Goal: Transaction & Acquisition: Purchase product/service

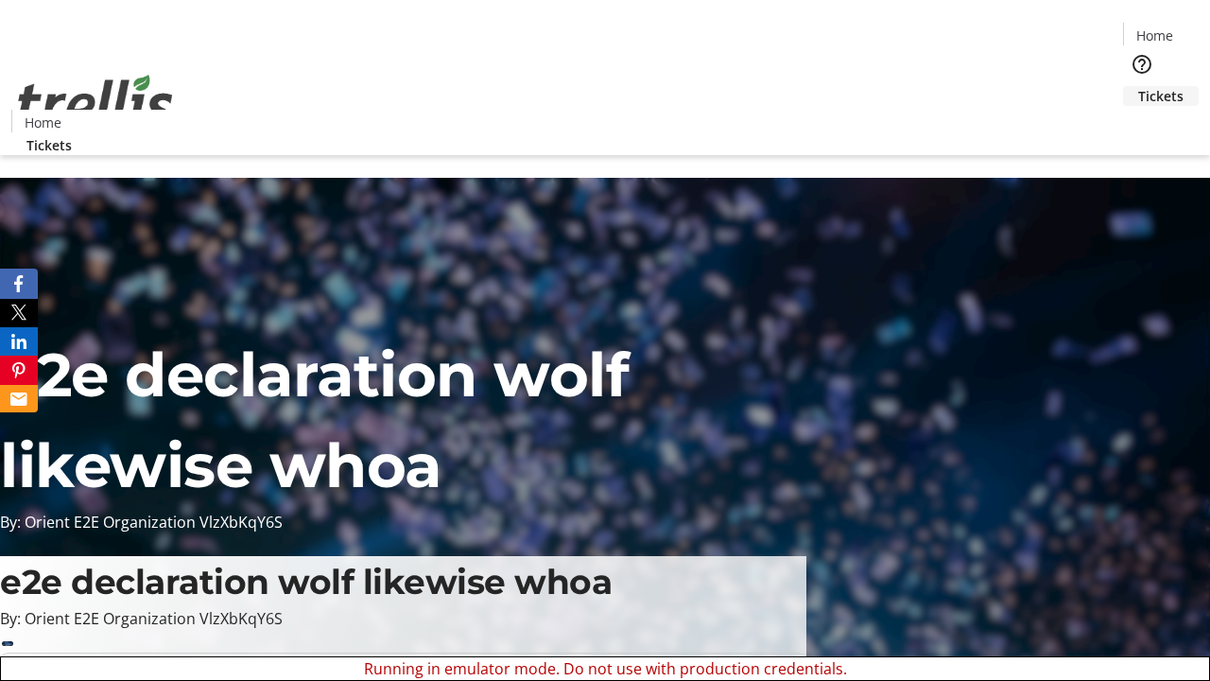
click at [1138, 86] on span "Tickets" at bounding box center [1160, 96] width 45 height 20
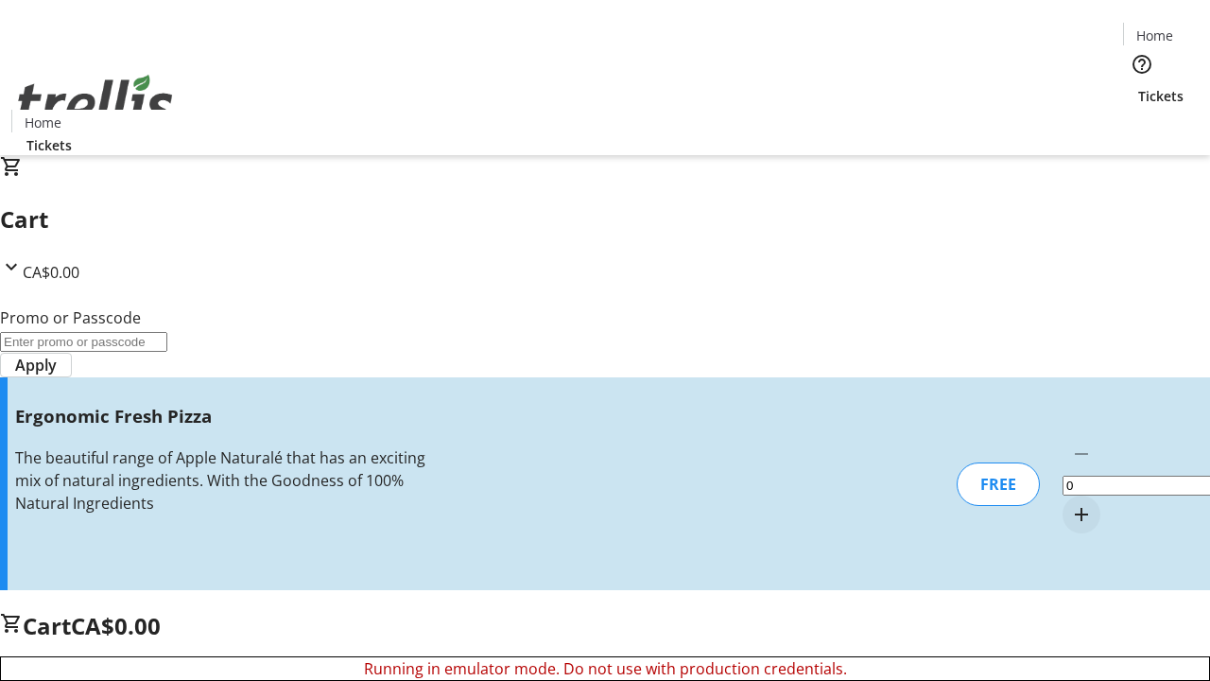
click at [1070, 503] on mat-icon "Increment by one" at bounding box center [1081, 514] width 23 height 23
type input "1"
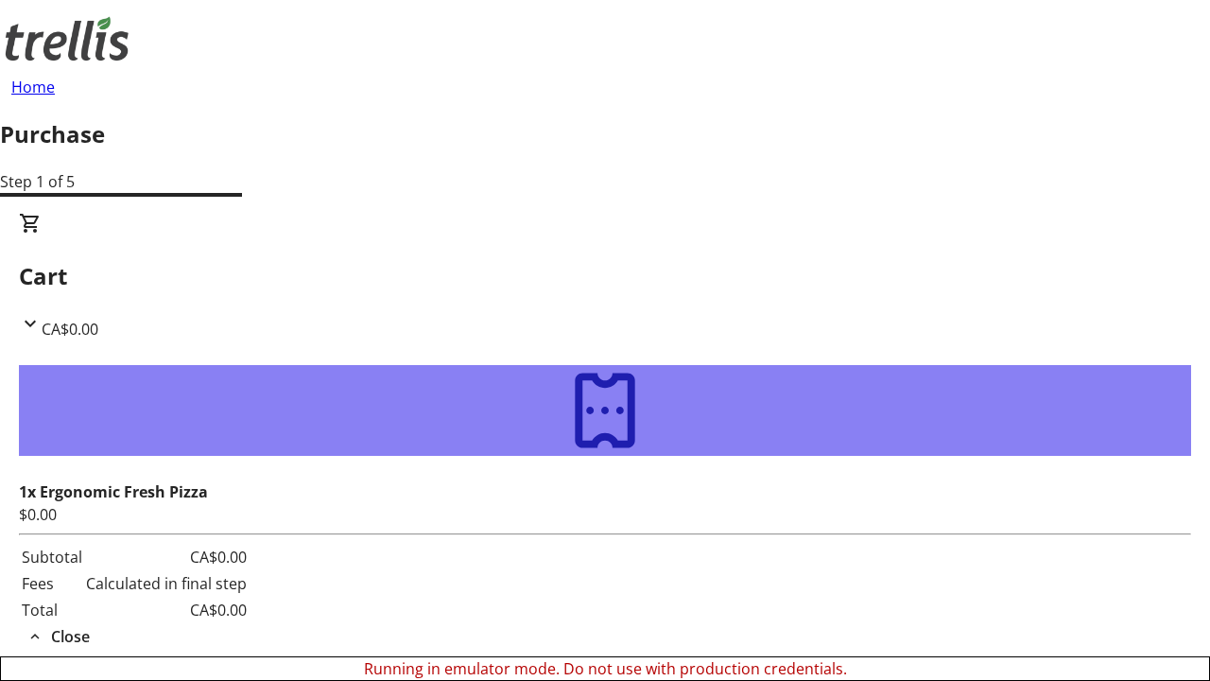
type input "[PERSON_NAME][EMAIL_ADDRESS][DOMAIN_NAME]"
type input "[PERSON_NAME]"
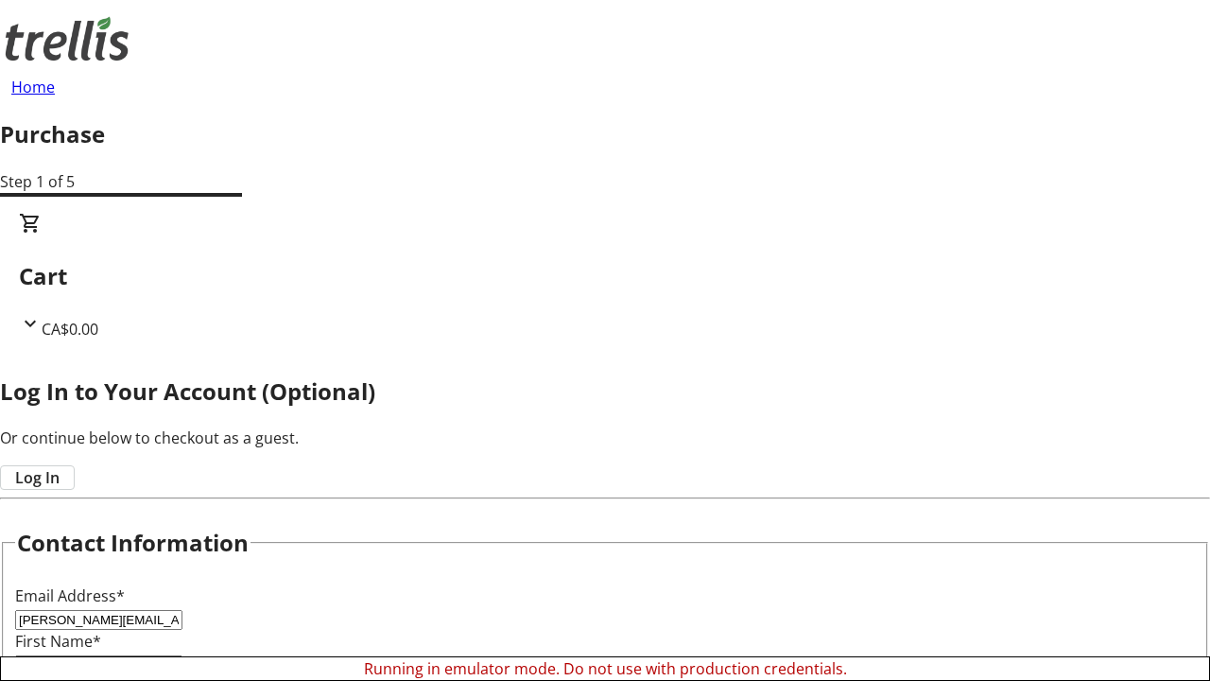
type input "Hermiston"
